Goal: Transaction & Acquisition: Purchase product/service

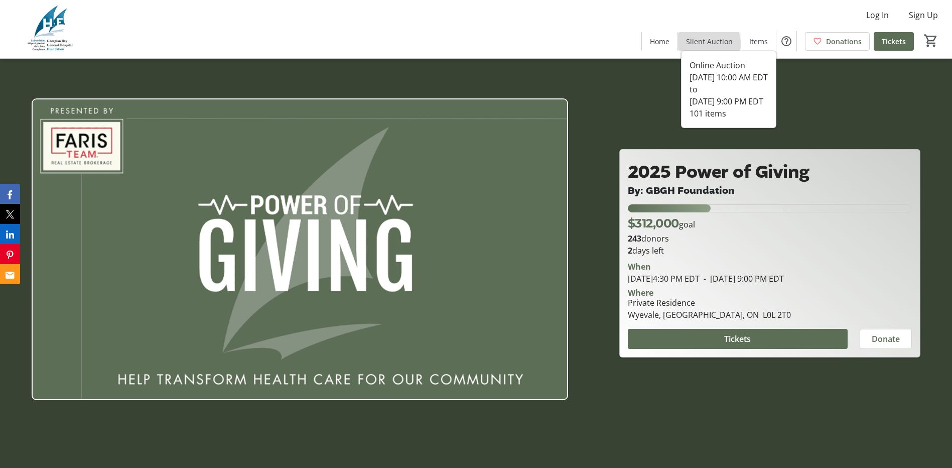
click at [704, 44] on span "Silent Auction" at bounding box center [709, 41] width 47 height 11
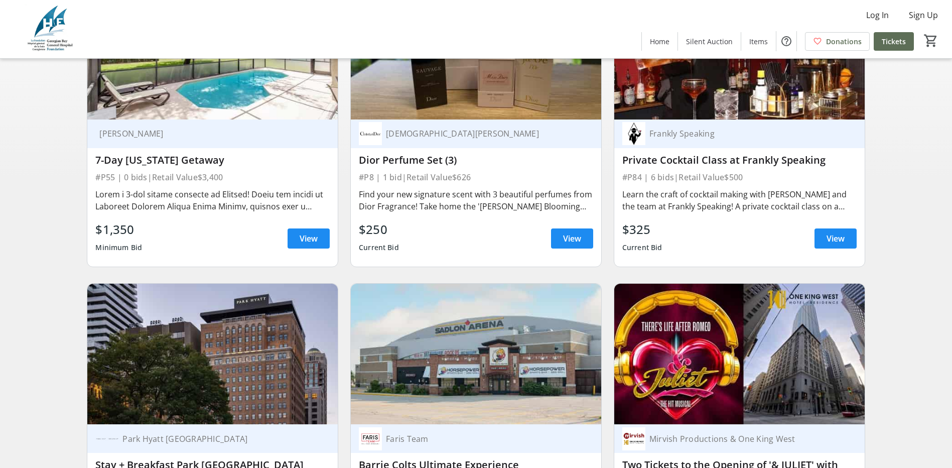
scroll to position [201, 0]
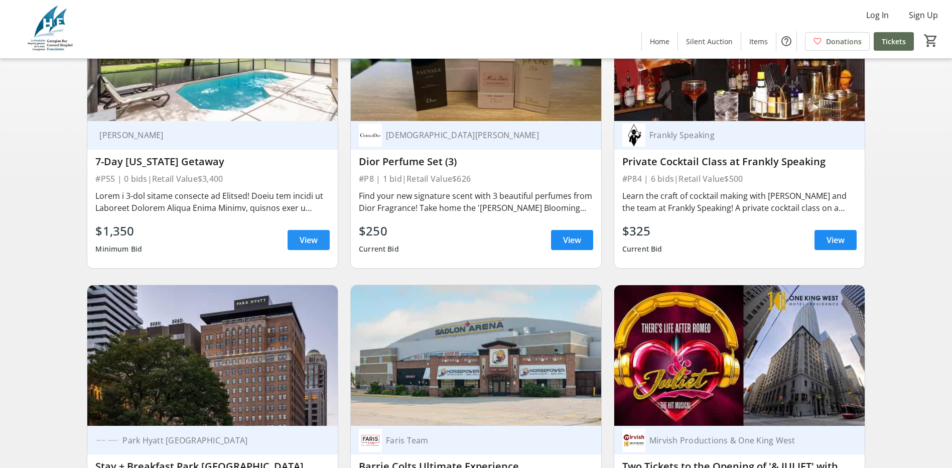
click at [293, 248] on span at bounding box center [309, 240] width 42 height 24
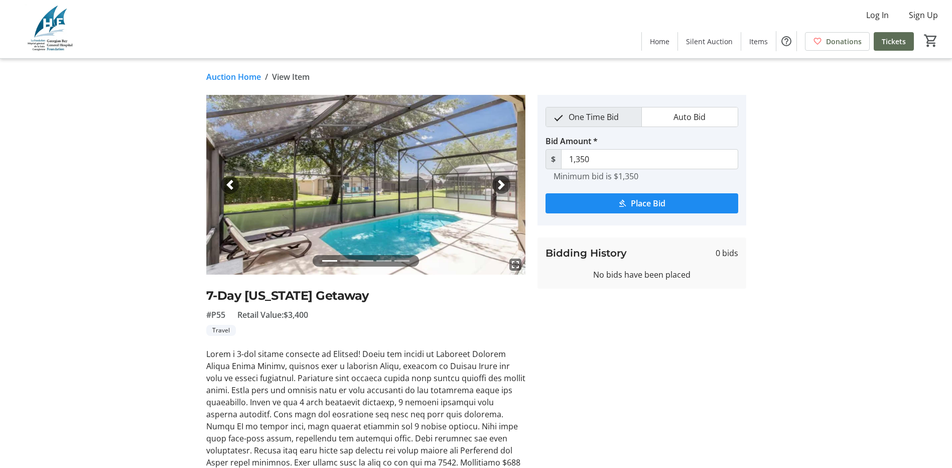
click at [499, 183] on span "button" at bounding box center [501, 185] width 10 height 10
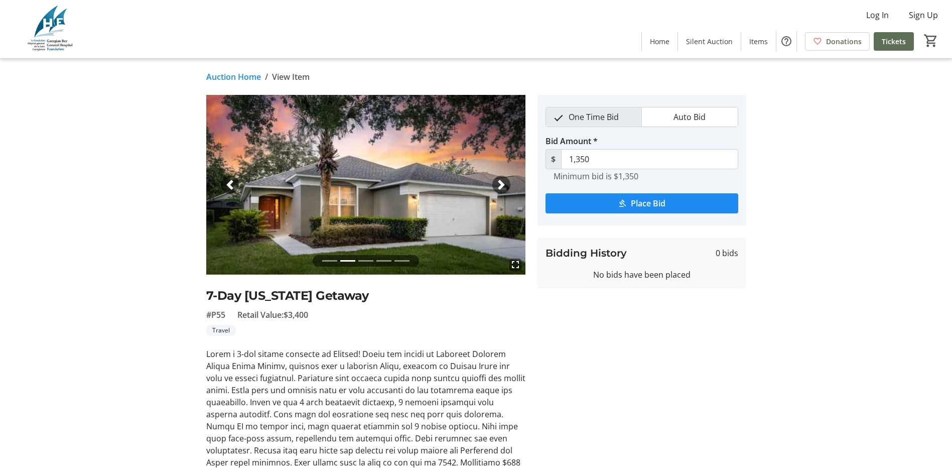
click at [499, 183] on span "button" at bounding box center [501, 185] width 10 height 10
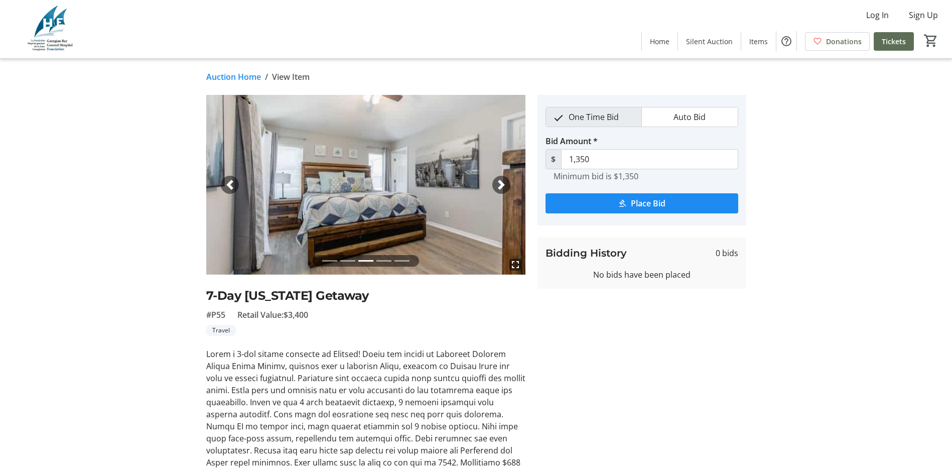
click at [499, 183] on span "button" at bounding box center [501, 185] width 10 height 10
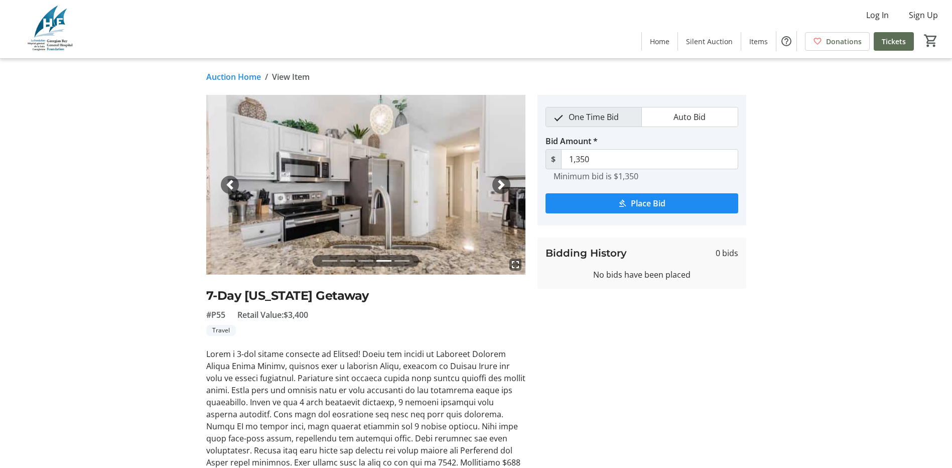
click at [499, 183] on span "button" at bounding box center [501, 185] width 10 height 10
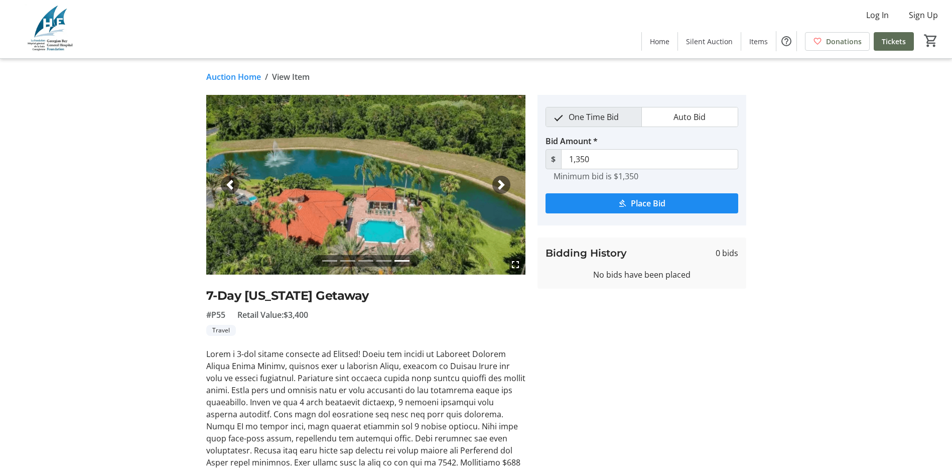
click at [499, 183] on span "button" at bounding box center [501, 185] width 10 height 10
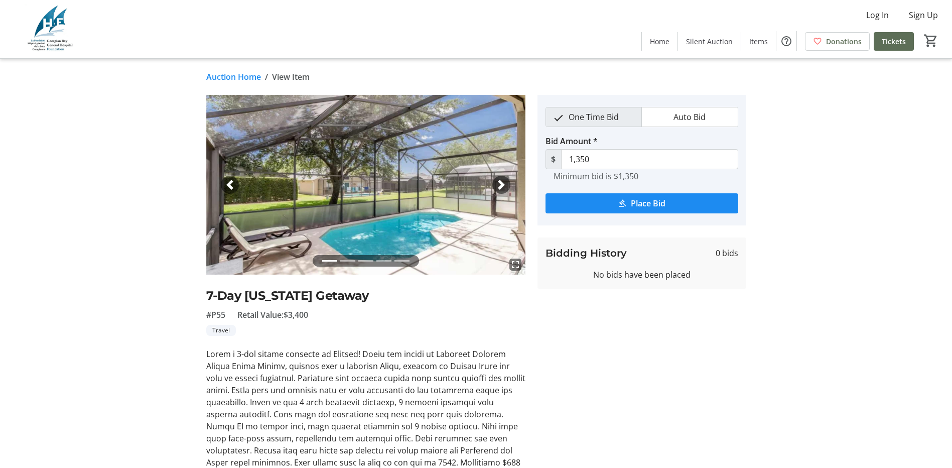
click at [499, 183] on span "button" at bounding box center [501, 185] width 10 height 10
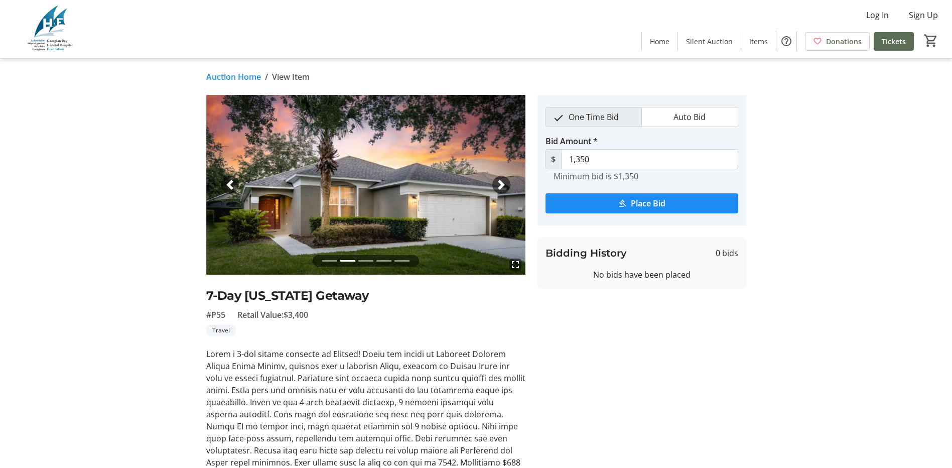
click at [499, 183] on span "button" at bounding box center [501, 185] width 10 height 10
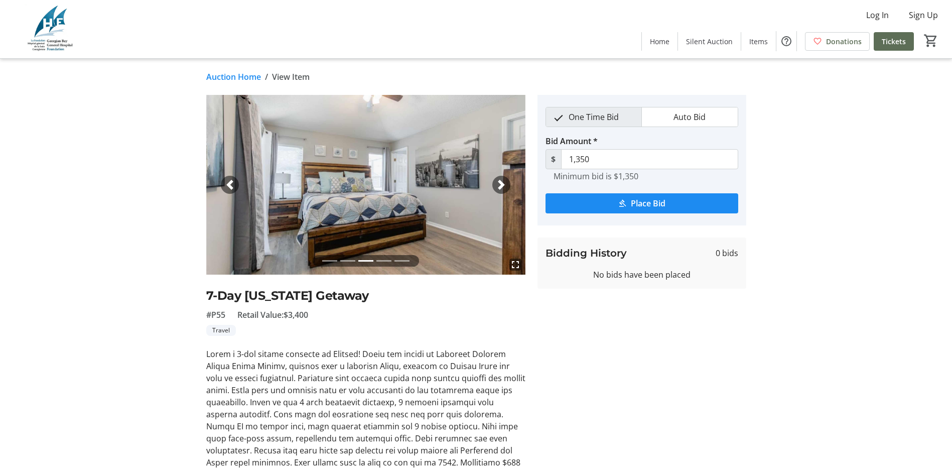
click at [499, 183] on span "button" at bounding box center [501, 185] width 10 height 10
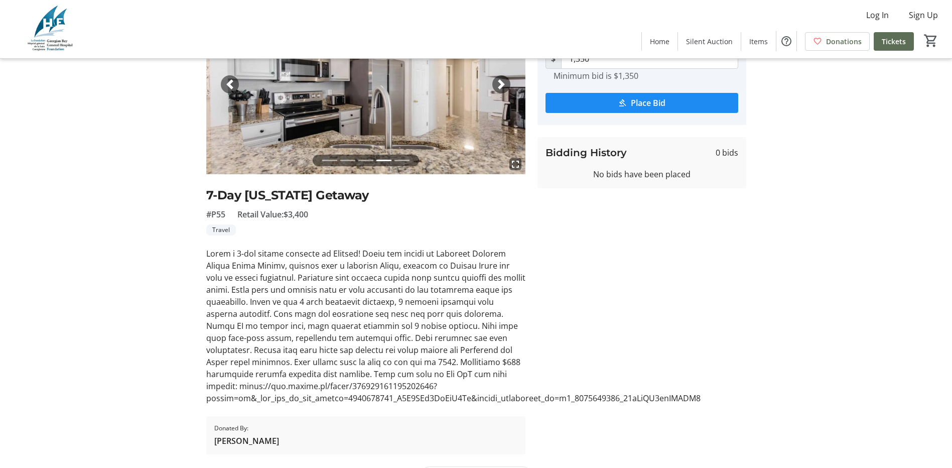
scroll to position [125, 0]
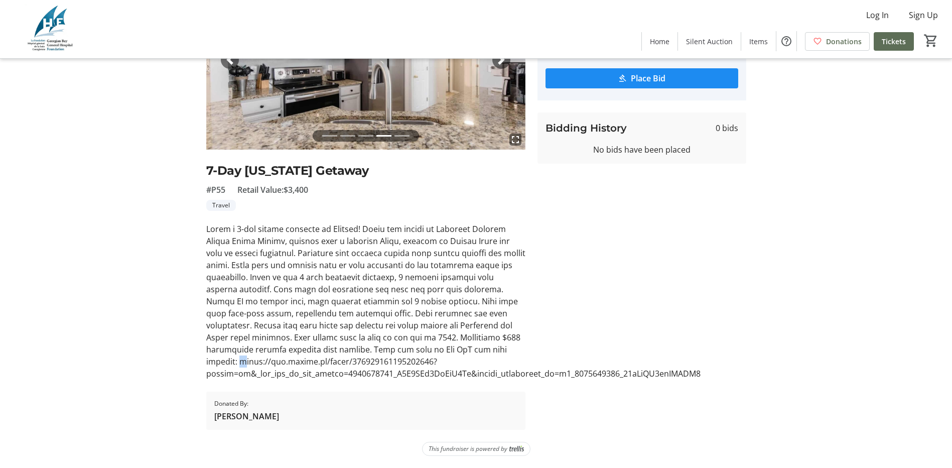
click at [209, 362] on tr-auction-item-ui "fullscreen fullscreen fullscreen fullscreen fullscreen Previous Next 7-Day [US_…" at bounding box center [365, 200] width 331 height 460
click at [209, 362] on div at bounding box center [365, 301] width 319 height 157
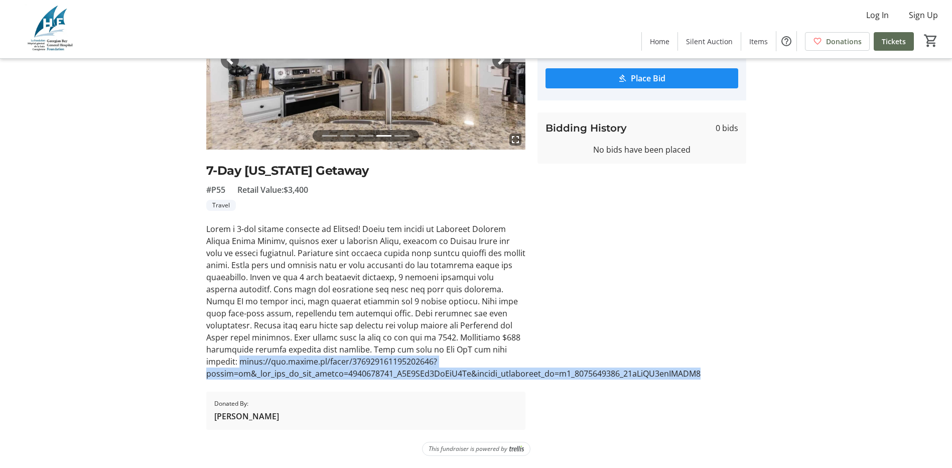
drag, startPoint x: 206, startPoint y: 362, endPoint x: 711, endPoint y: 375, distance: 505.0
click at [525, 375] on div at bounding box center [365, 301] width 319 height 157
drag, startPoint x: 711, startPoint y: 375, endPoint x: 695, endPoint y: 370, distance: 17.0
copy div "[URL][DOMAIN_NAME]"
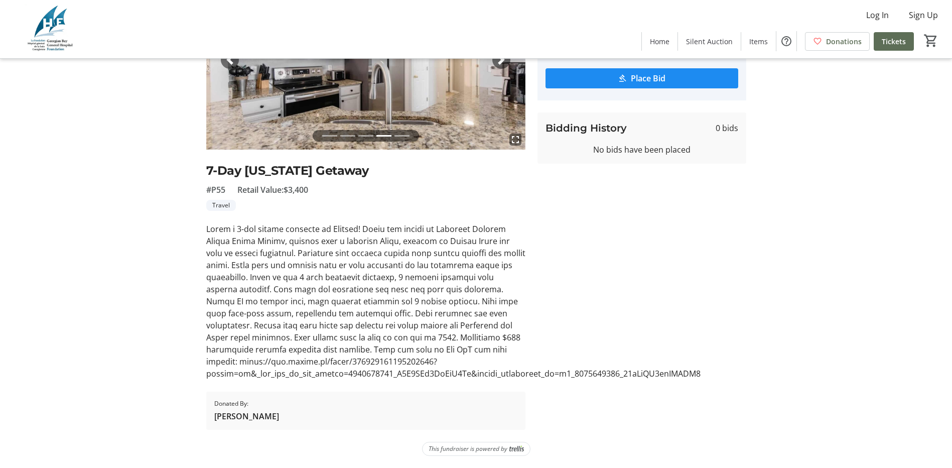
click at [268, 263] on div at bounding box center [365, 301] width 319 height 157
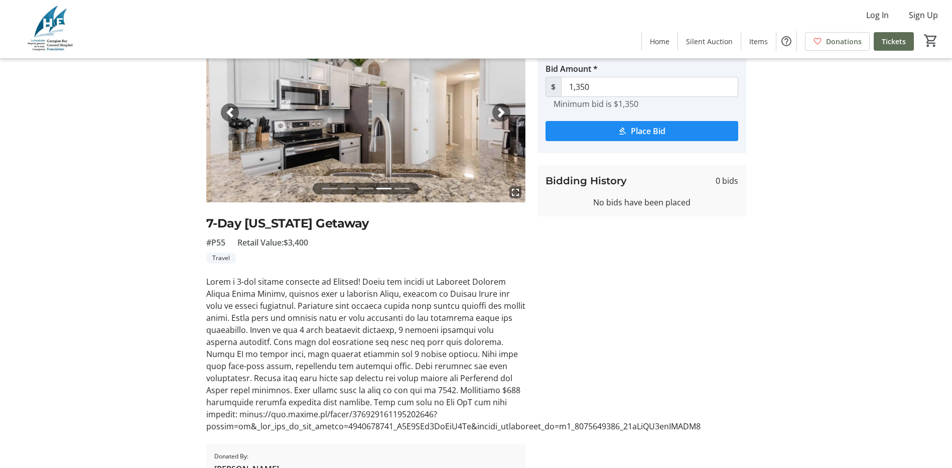
scroll to position [0, 0]
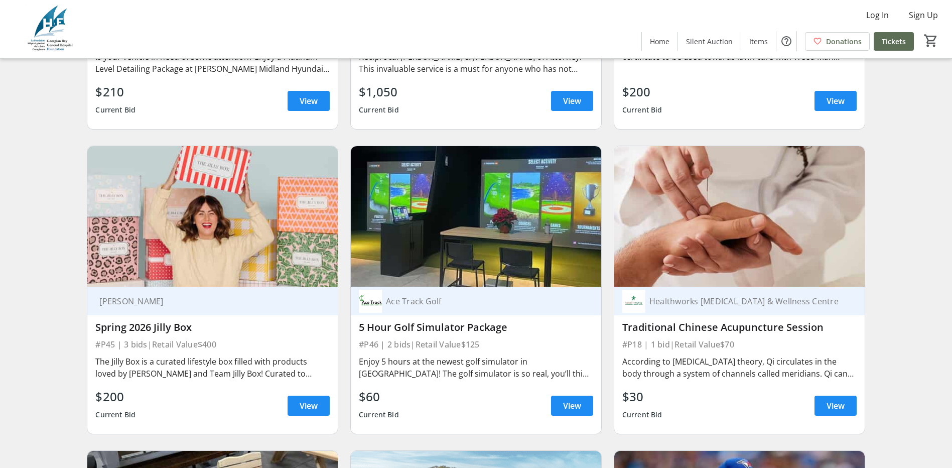
scroll to position [6022, 0]
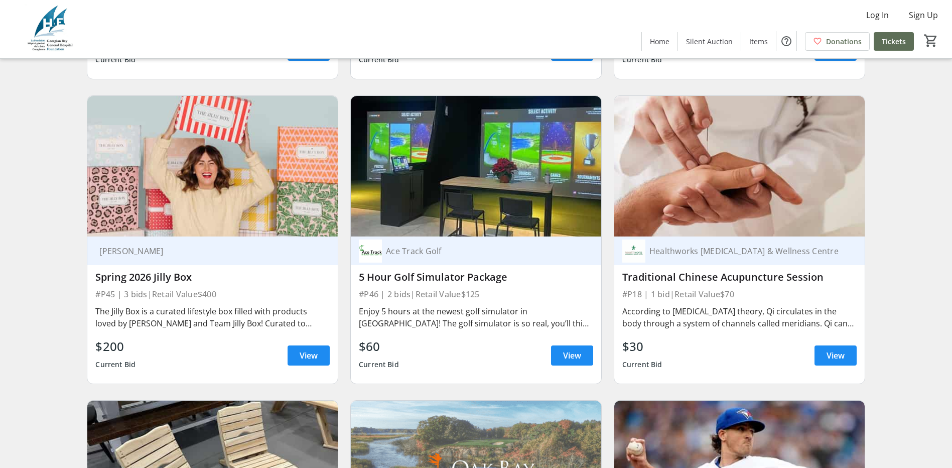
drag, startPoint x: 259, startPoint y: 214, endPoint x: 182, endPoint y: 344, distance: 151.4
click at [180, 345] on div "$200 Current Bid View" at bounding box center [212, 355] width 234 height 36
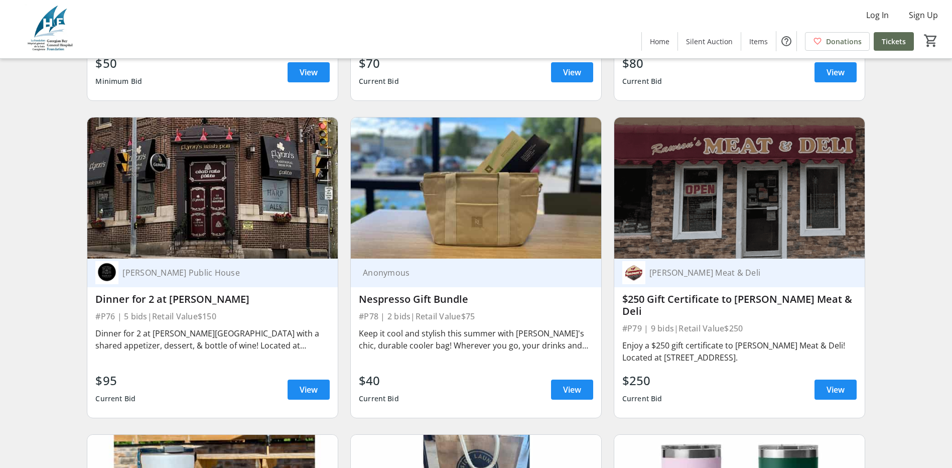
scroll to position [9653, 0]
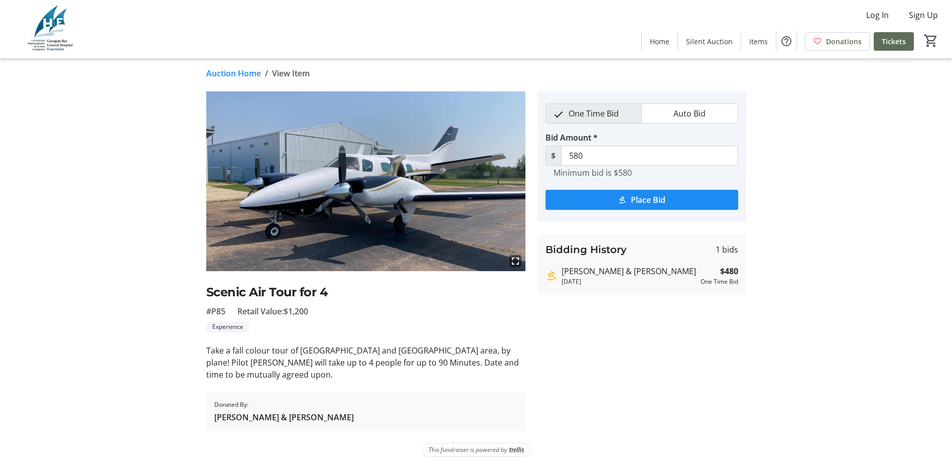
scroll to position [5, 0]
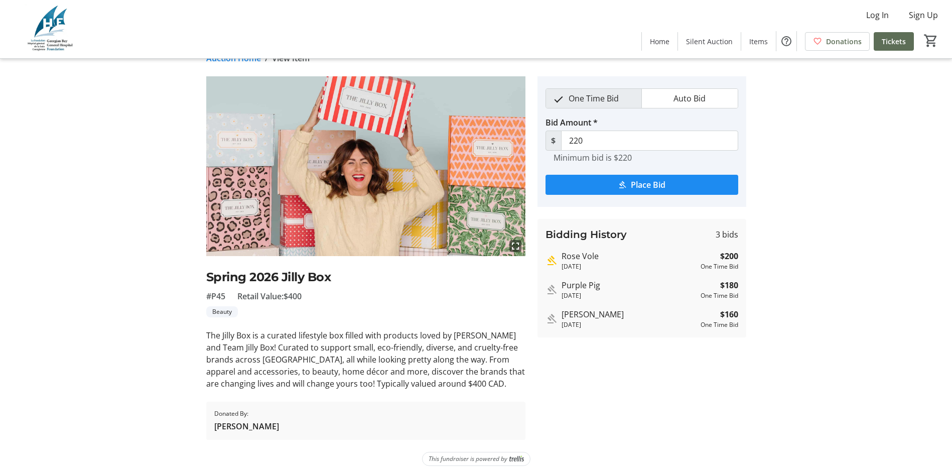
scroll to position [29, 0]
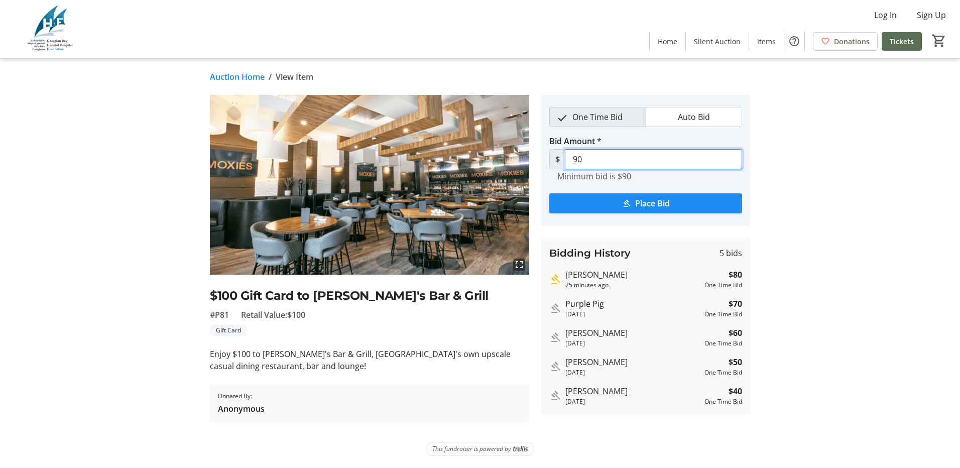
drag, startPoint x: 613, startPoint y: 159, endPoint x: 551, endPoint y: 157, distance: 62.3
click at [551, 157] on div "$ 90" at bounding box center [645, 159] width 193 height 20
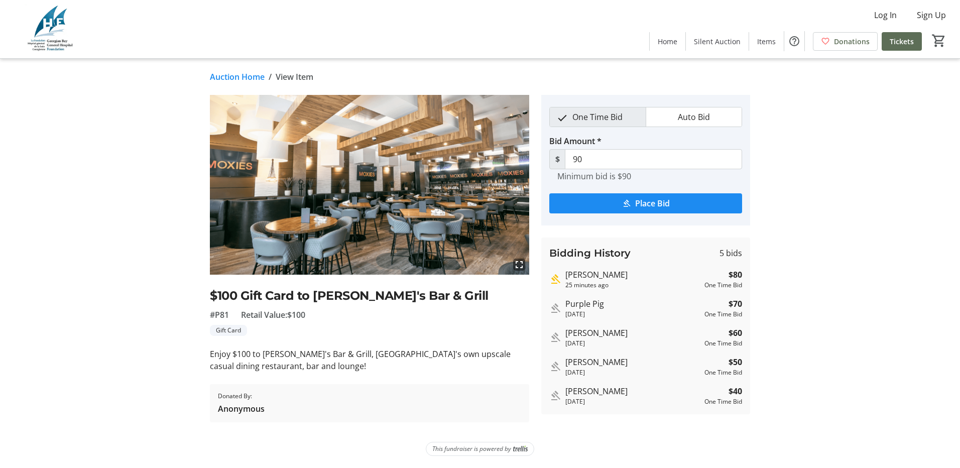
click at [903, 247] on tr-auction-item-details-ui "Auction Home / View Item fullscreen $100 Gift Card to [PERSON_NAME]'s Bar & Gri…" at bounding box center [480, 263] width 960 height 409
drag, startPoint x: 589, startPoint y: 303, endPoint x: 573, endPoint y: 300, distance: 16.8
click at [573, 300] on div "Purple Pig" at bounding box center [632, 304] width 135 height 12
click at [815, 299] on tr-auction-item-details-ui "Auction Home / View Item fullscreen $100 Gift Card to [PERSON_NAME]'s Bar & Gri…" at bounding box center [480, 263] width 960 height 409
drag, startPoint x: 617, startPoint y: 389, endPoint x: 562, endPoint y: 391, distance: 55.7
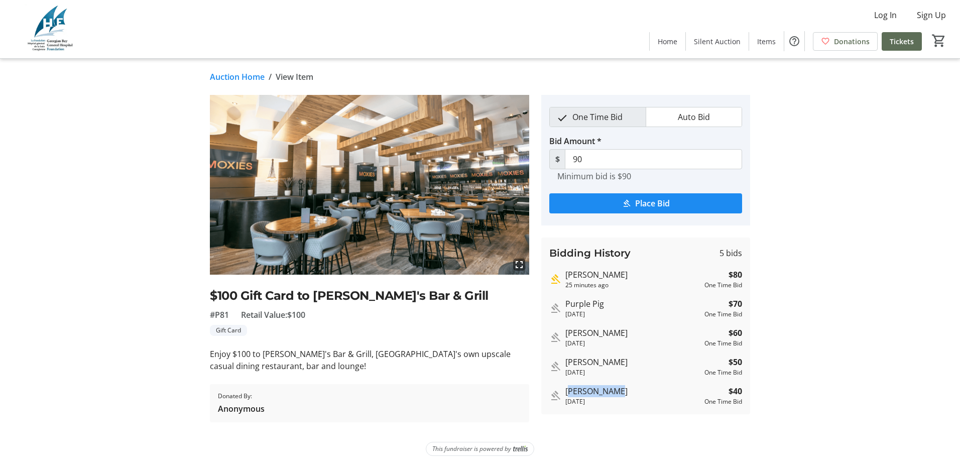
click at [562, 391] on div "[PERSON_NAME] [DATE] $40 One Time Bid" at bounding box center [645, 395] width 193 height 21
drag, startPoint x: 562, startPoint y: 391, endPoint x: 671, endPoint y: 390, distance: 109.4
click at [668, 391] on div "[PERSON_NAME]" at bounding box center [632, 391] width 135 height 12
